Goal: Obtain resource: Obtain resource

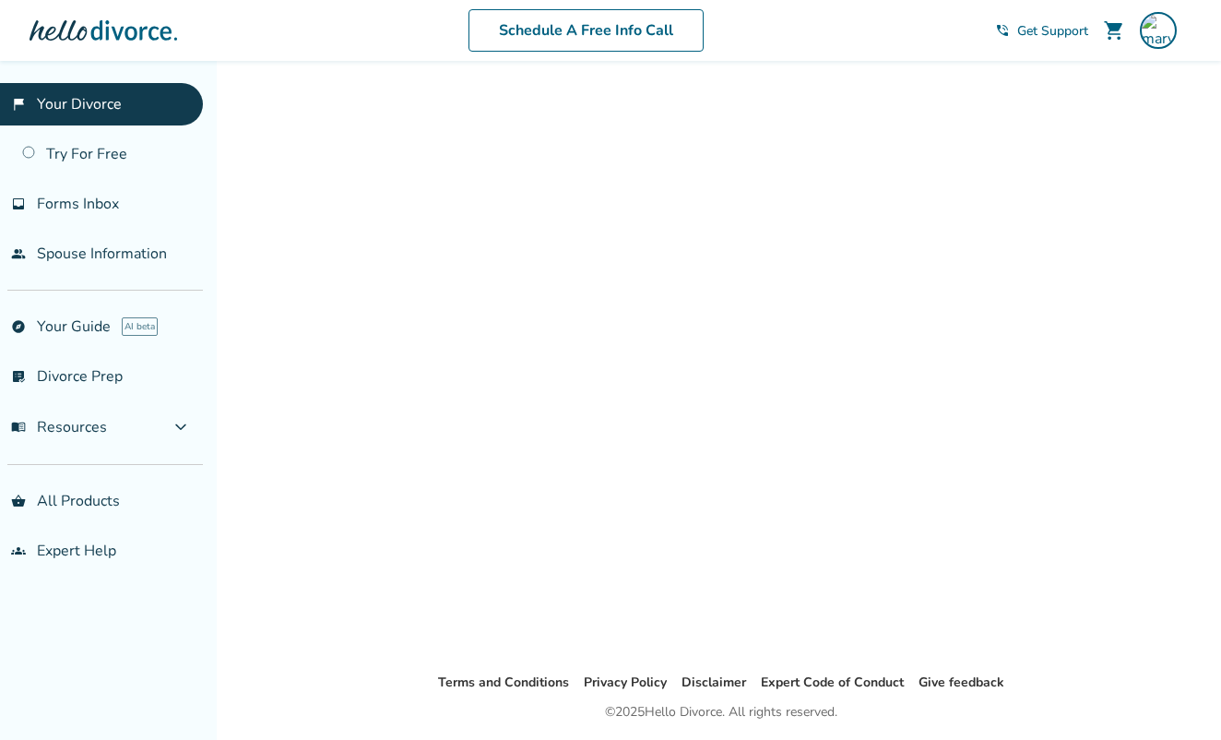
click at [100, 101] on link "flag_2 Your Divorce" at bounding box center [101, 104] width 203 height 42
click at [1161, 31] on img at bounding box center [1158, 30] width 37 height 37
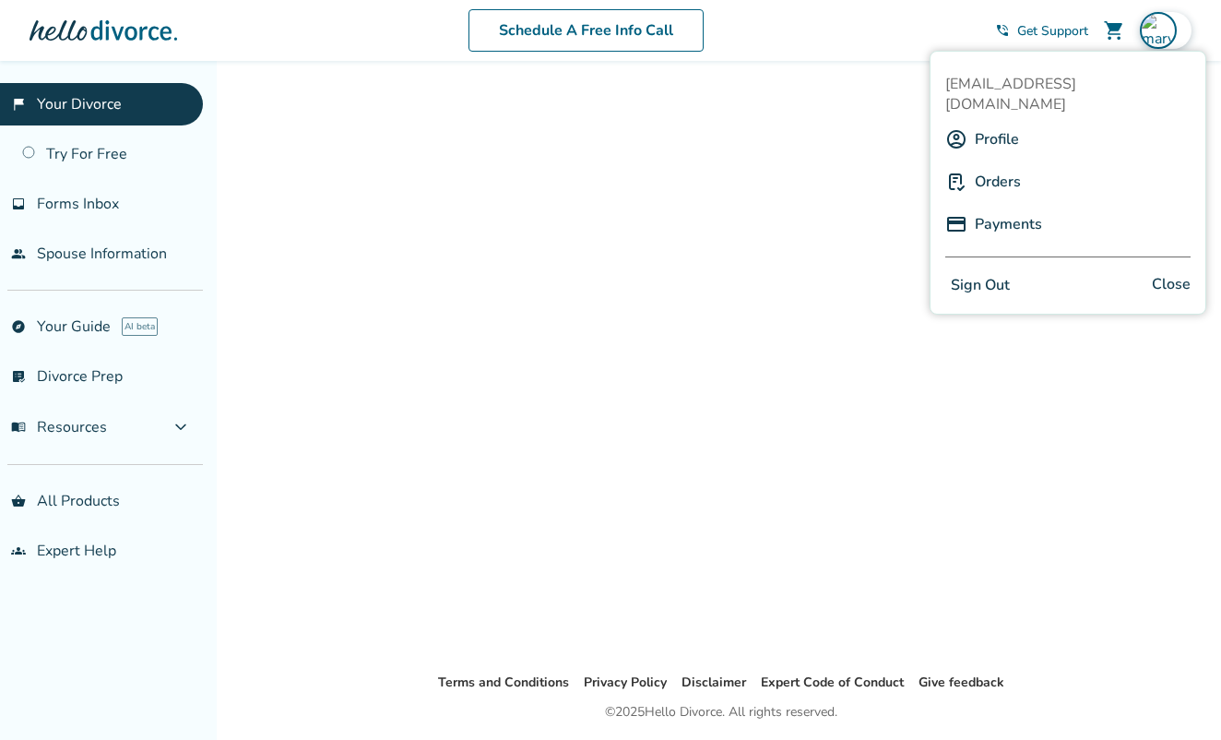
click at [890, 244] on div at bounding box center [721, 366] width 856 height 552
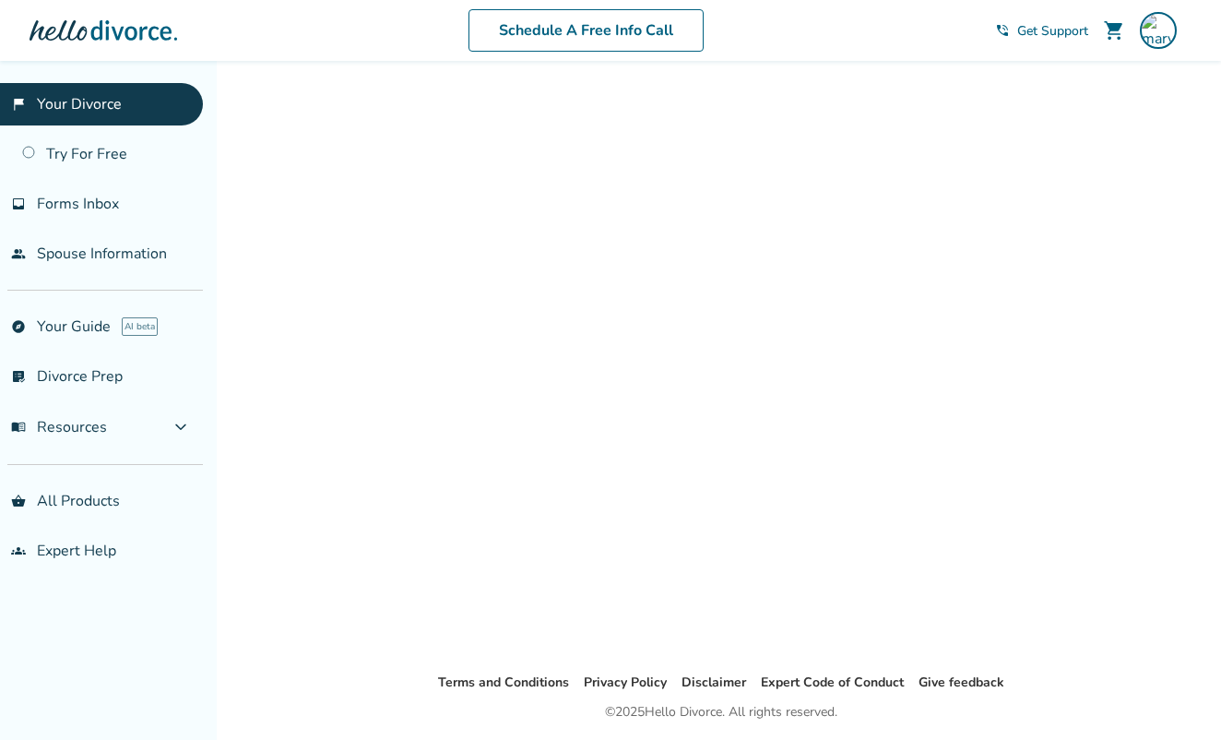
click at [90, 101] on link "flag_2 Your Divorce" at bounding box center [101, 104] width 203 height 42
click at [105, 202] on span "Forms Inbox" at bounding box center [78, 204] width 82 height 20
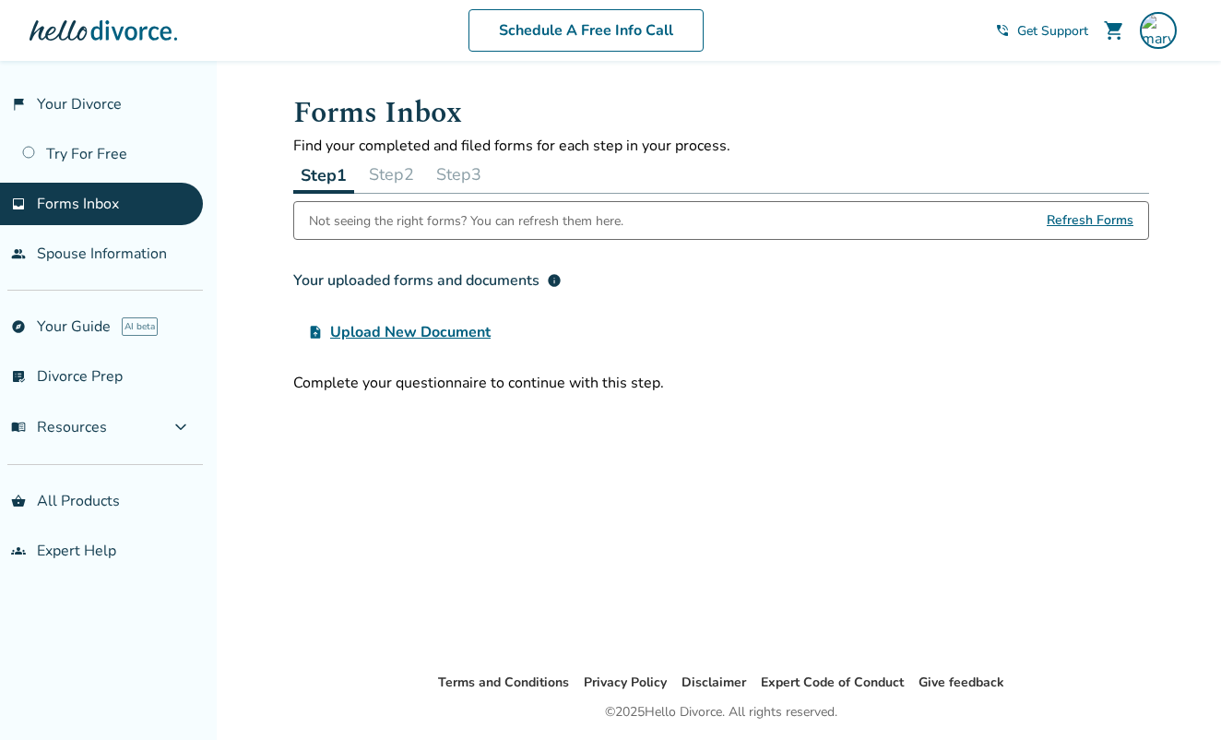
click at [472, 174] on button "Step 3" at bounding box center [459, 174] width 60 height 37
click at [1084, 222] on span "Refresh Forms" at bounding box center [1090, 220] width 87 height 37
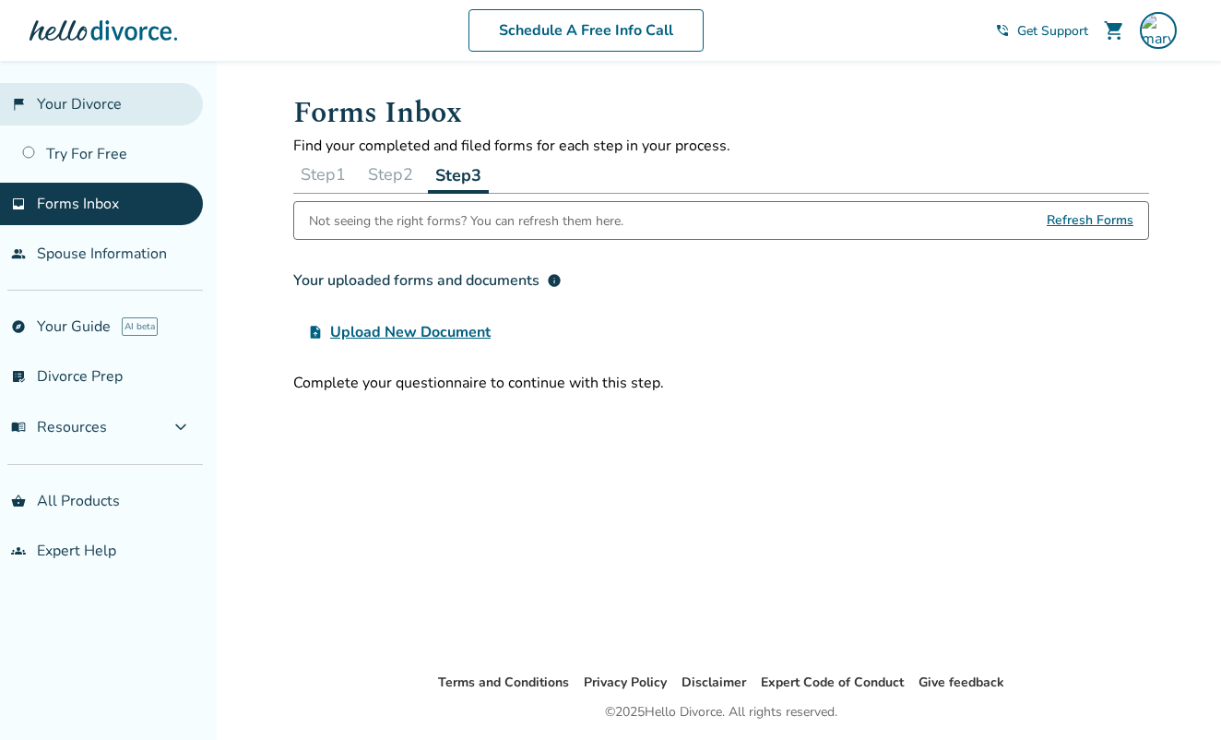
click at [86, 103] on link "flag_2 Your Divorce" at bounding box center [101, 104] width 203 height 42
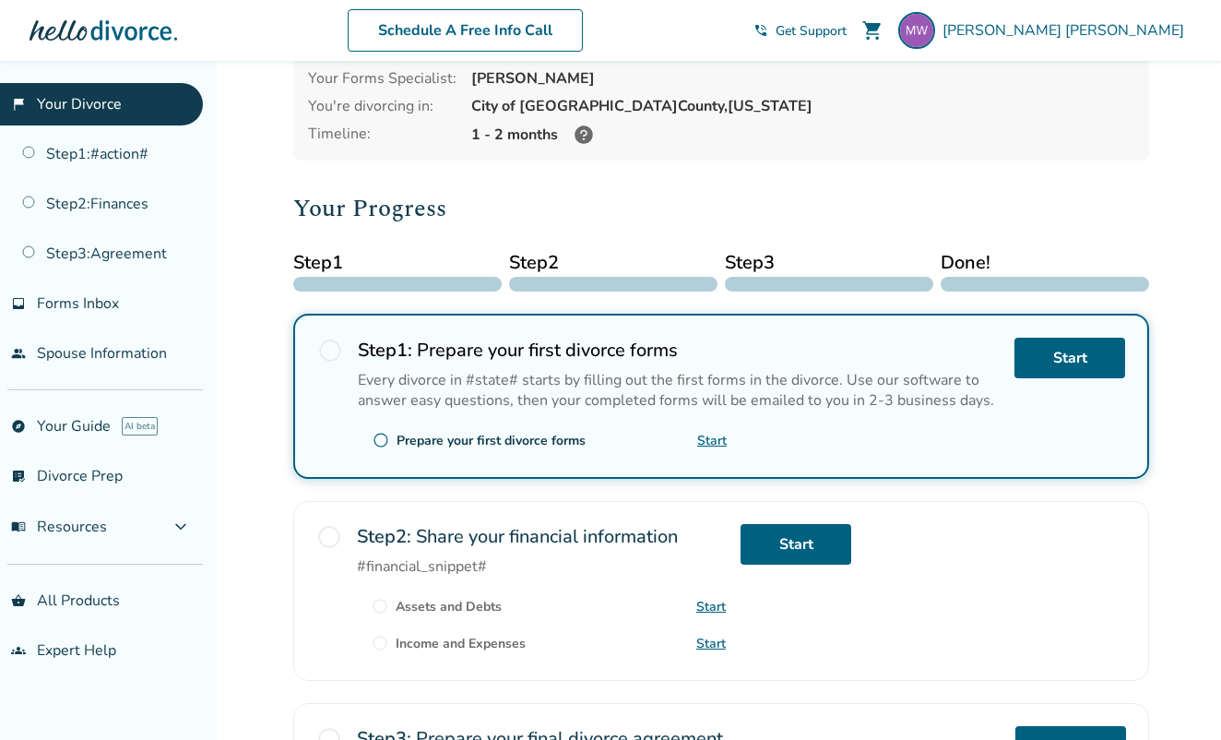
scroll to position [119, 0]
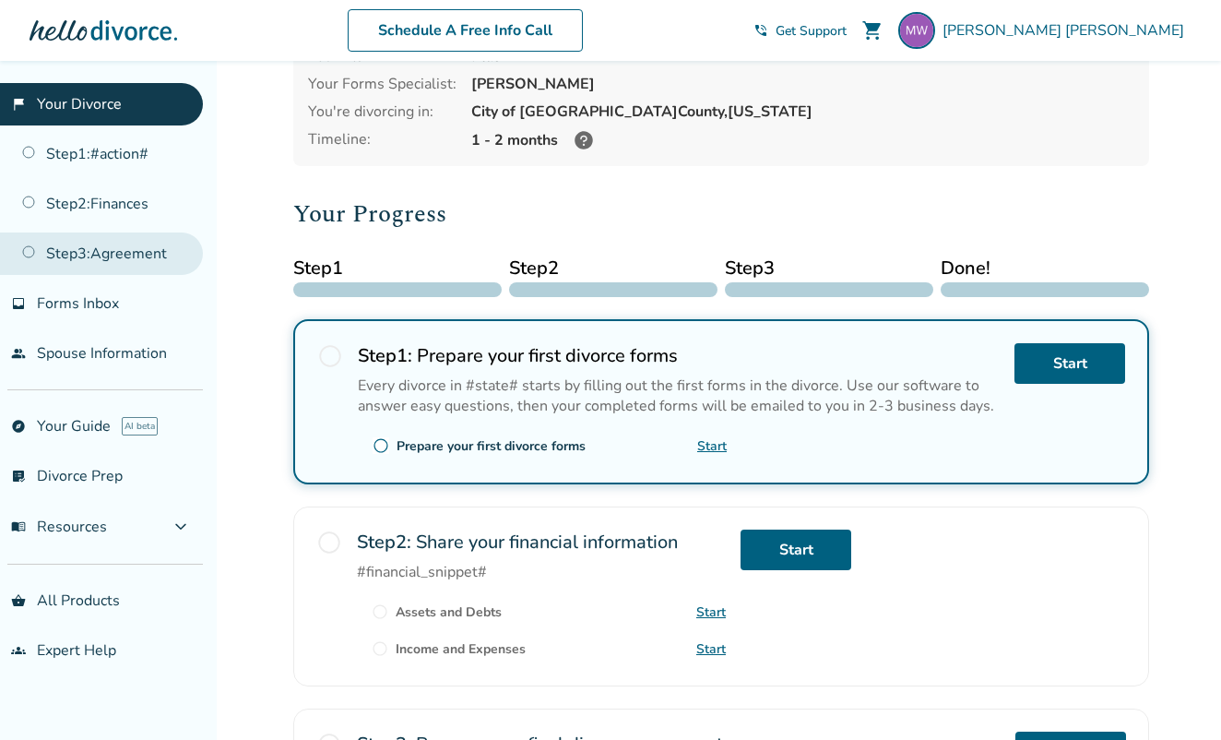
click at [160, 249] on link "Step 3 : Agreement" at bounding box center [101, 253] width 203 height 42
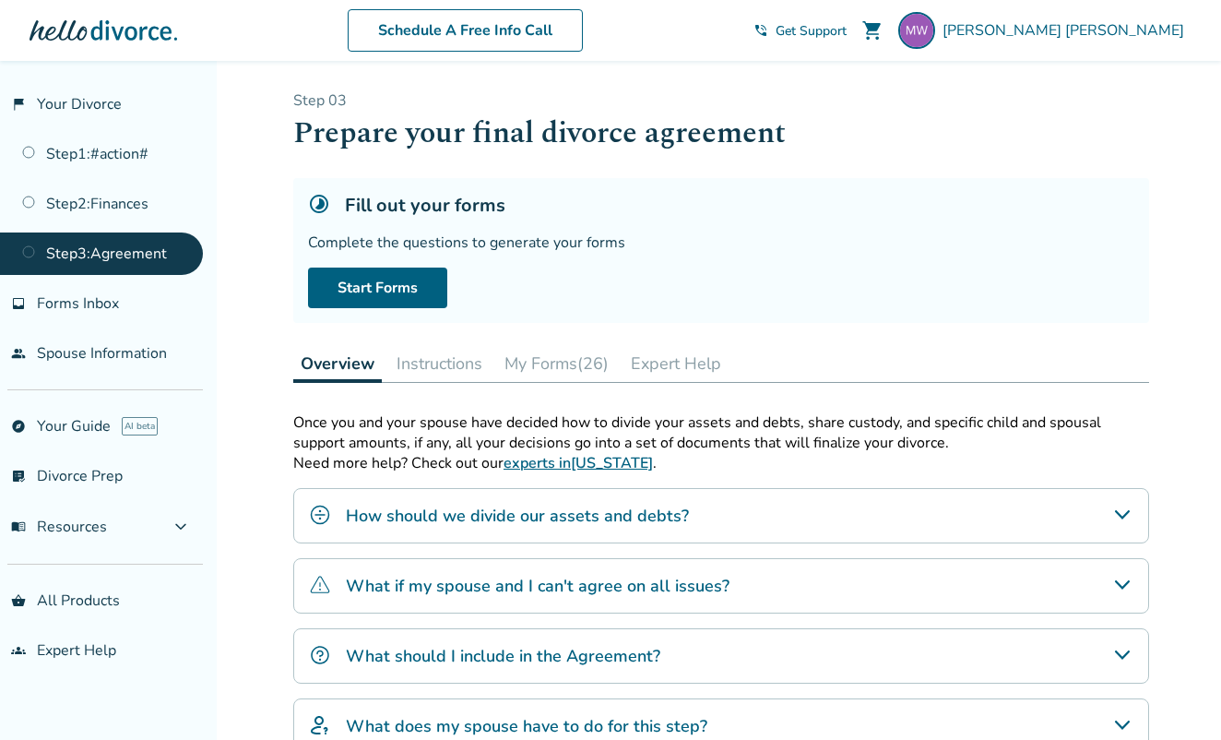
click at [553, 363] on button "My Forms (26)" at bounding box center [556, 363] width 119 height 37
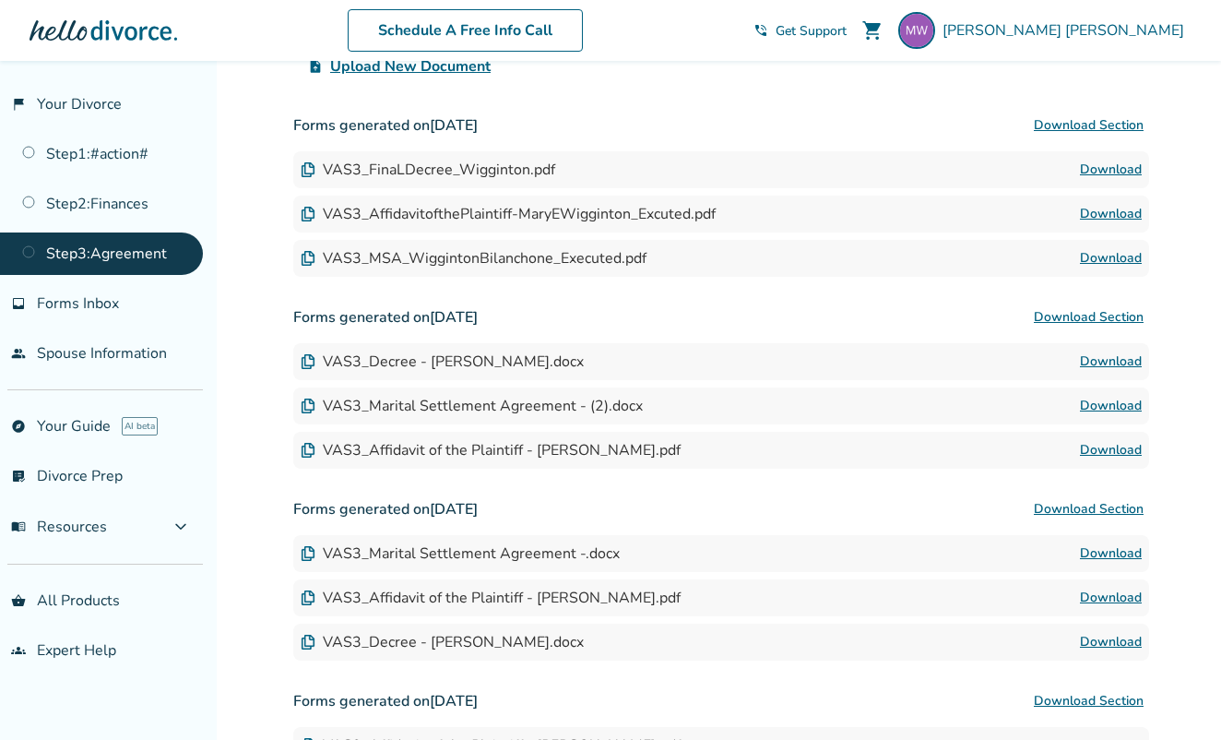
scroll to position [492, 0]
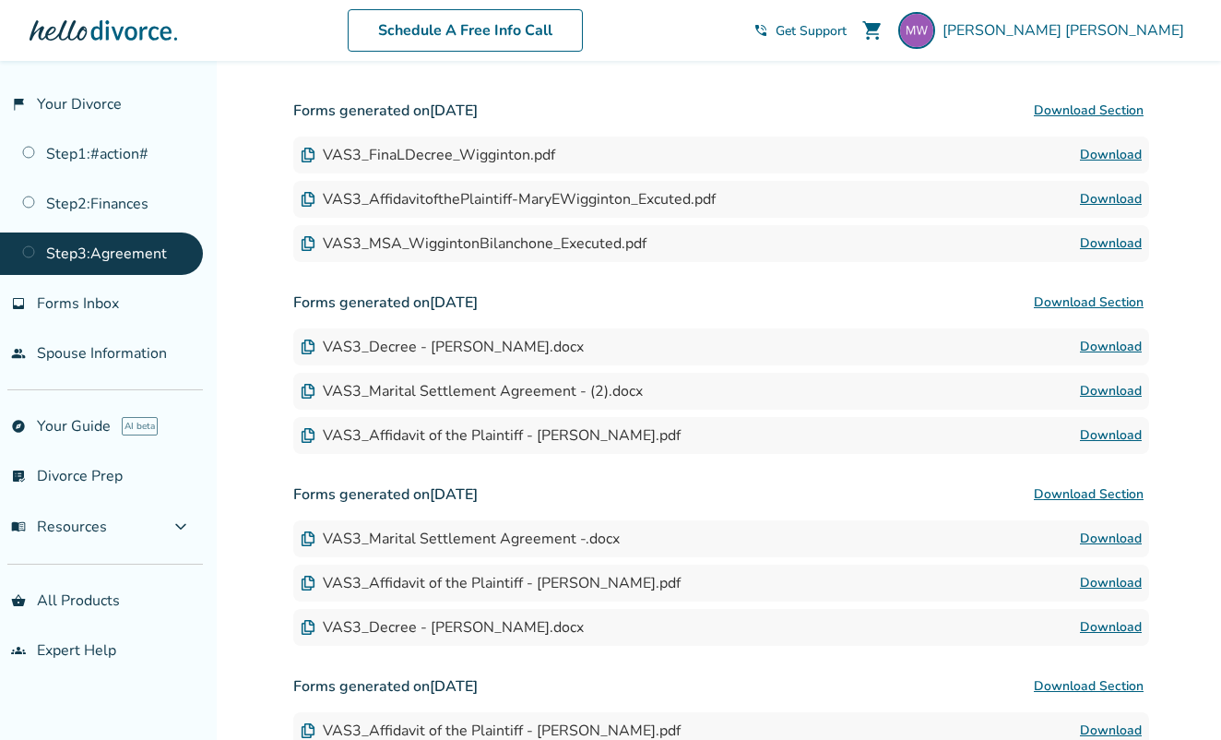
click at [1094, 199] on link "Download" at bounding box center [1111, 199] width 62 height 22
click at [1099, 151] on link "Download" at bounding box center [1111, 155] width 62 height 22
